Goal: Check status: Check status

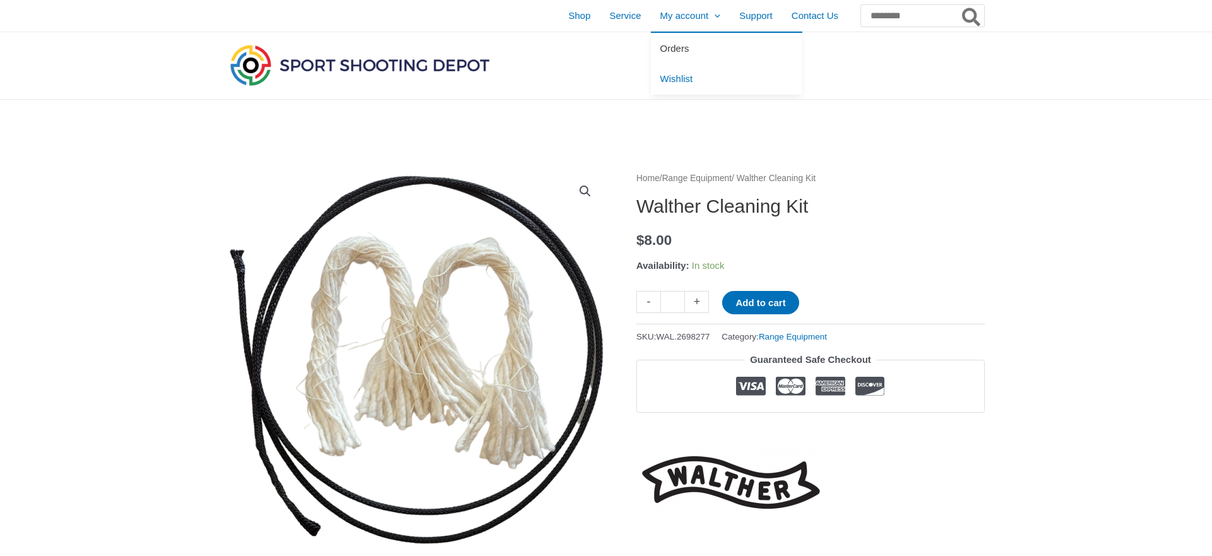
click at [651, 42] on link "Orders" at bounding box center [727, 48] width 152 height 31
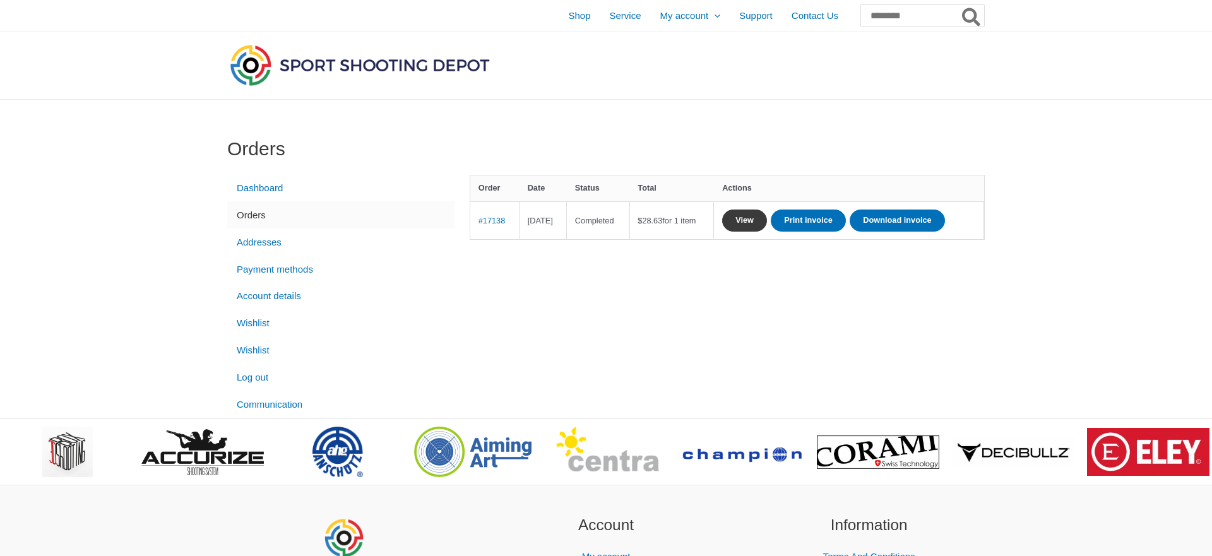
click at [767, 218] on link "View" at bounding box center [744, 221] width 45 height 22
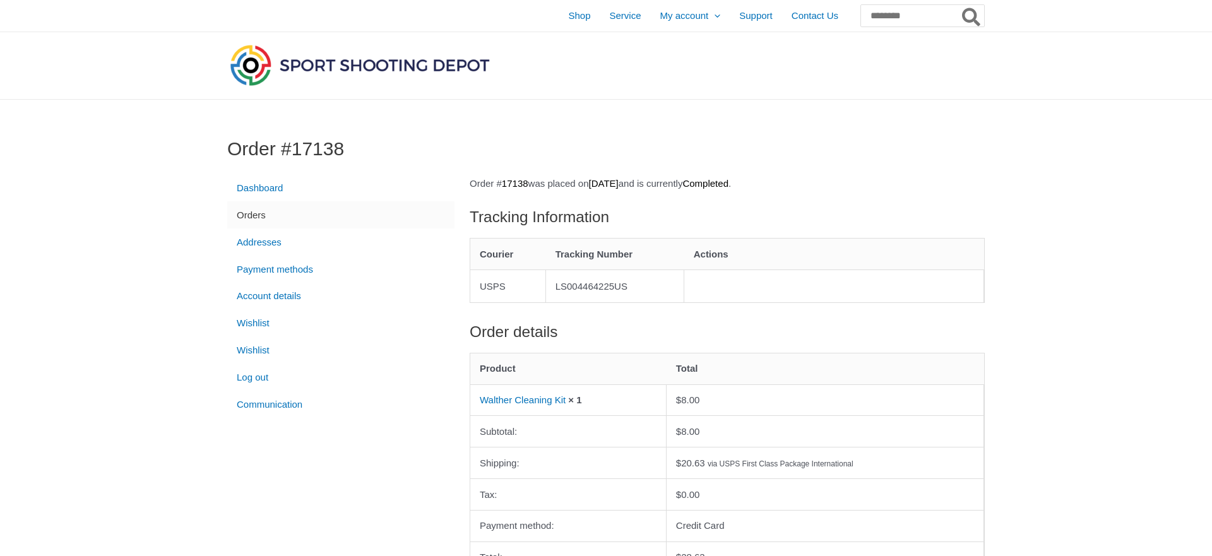
drag, startPoint x: 562, startPoint y: 282, endPoint x: 648, endPoint y: 288, distance: 86.1
click at [648, 288] on td "LS004464225US" at bounding box center [615, 286] width 138 height 33
